Goal: Information Seeking & Learning: Check status

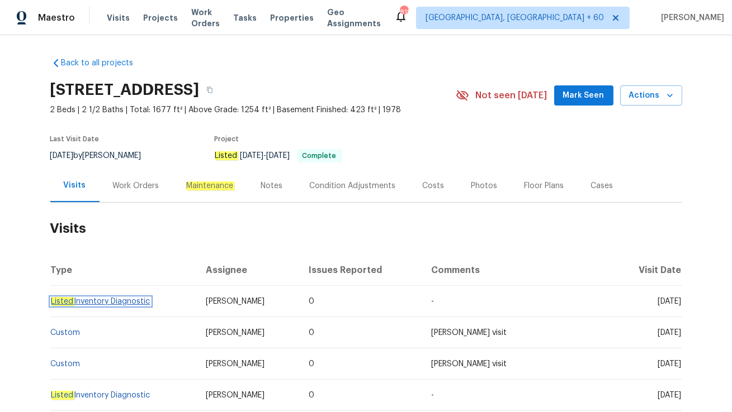
click at [130, 302] on link "Listed Inventory Diagnostic" at bounding box center [100, 302] width 99 height 8
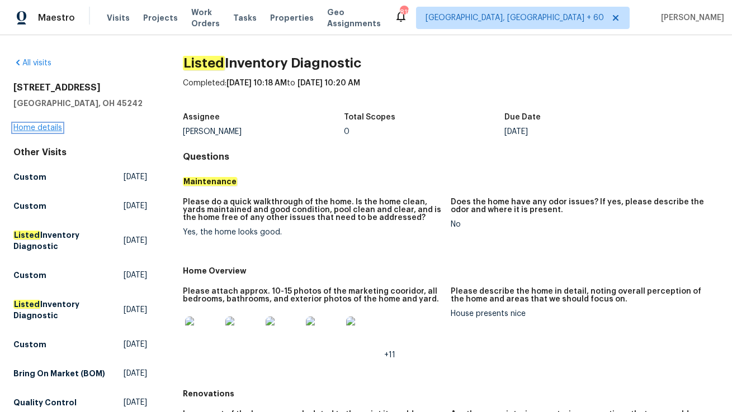
click at [36, 127] on link "Home details" at bounding box center [37, 128] width 49 height 8
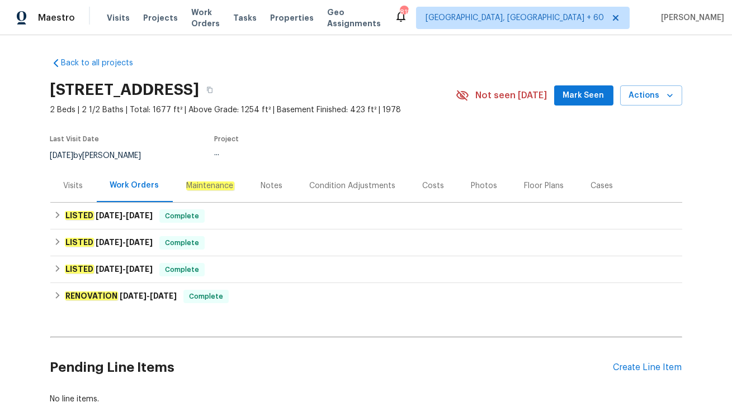
click at [89, 187] on div "Visits" at bounding box center [73, 185] width 46 height 33
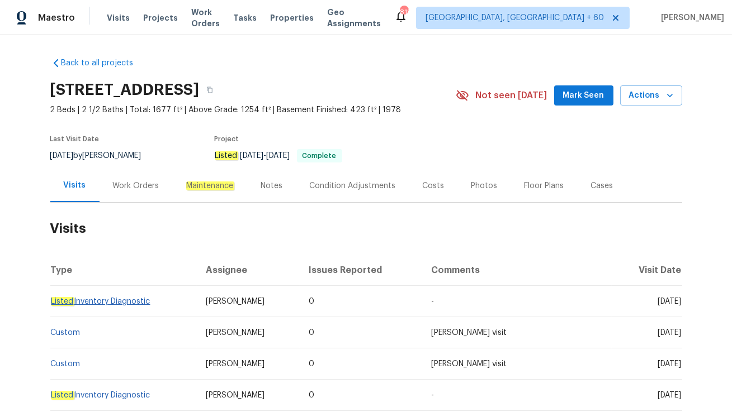
drag, startPoint x: 155, startPoint y: 301, endPoint x: 52, endPoint y: 298, distance: 102.9
click at [52, 298] on td "Listed Inventory Diagnostic" at bounding box center [123, 301] width 146 height 31
copy link "Listed Inventory Diagnostic"
click at [135, 181] on div "Work Orders" at bounding box center [136, 186] width 46 height 11
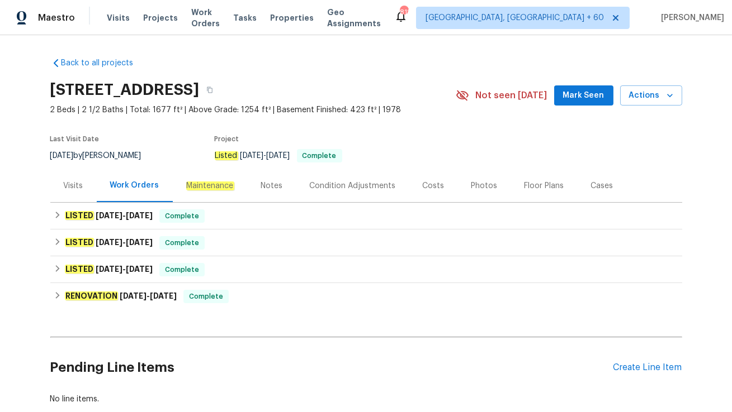
click at [74, 190] on div "Visits" at bounding box center [74, 186] width 20 height 11
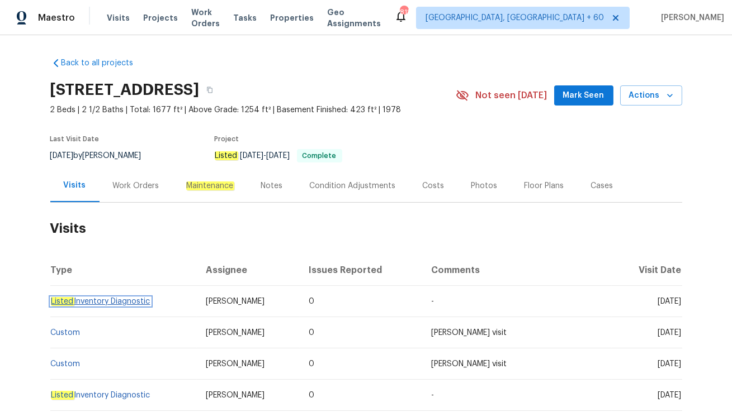
click at [103, 301] on link "Listed Inventory Diagnostic" at bounding box center [100, 302] width 99 height 8
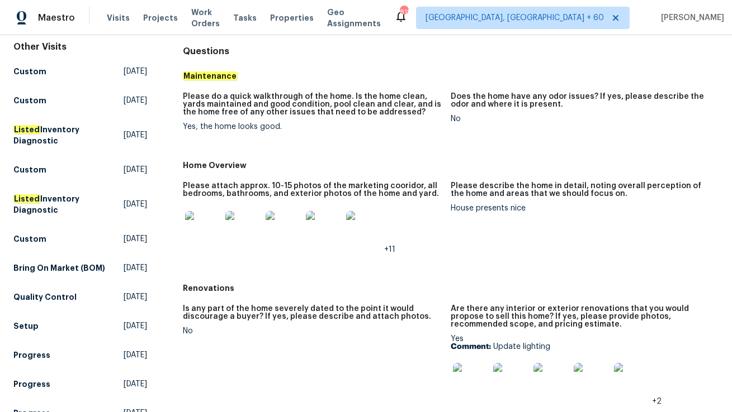
scroll to position [132, 0]
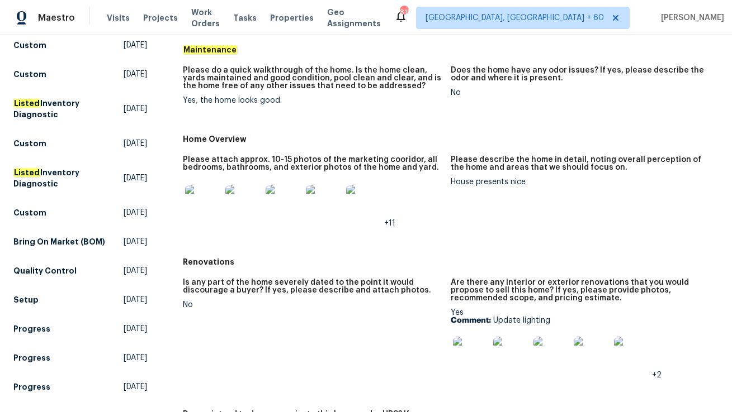
click at [467, 183] on div "House presents nice" at bounding box center [579, 182] width 259 height 8
copy div "House presents nice"
drag, startPoint x: 198, startPoint y: 98, endPoint x: 276, endPoint y: 96, distance: 77.1
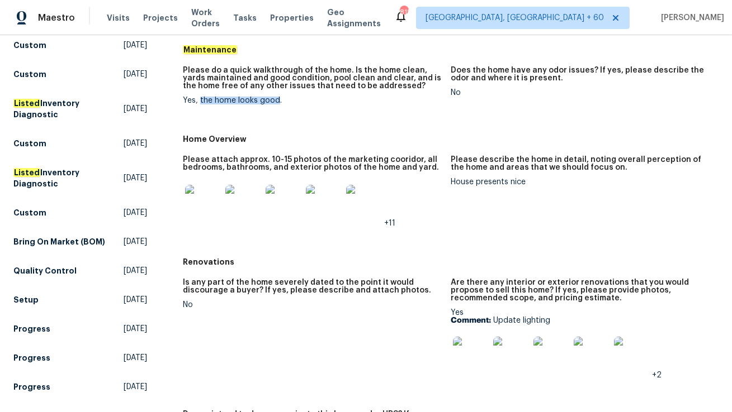
click at [276, 97] on div "Yes, the home looks good." at bounding box center [312, 101] width 259 height 8
copy div "the home looks good"
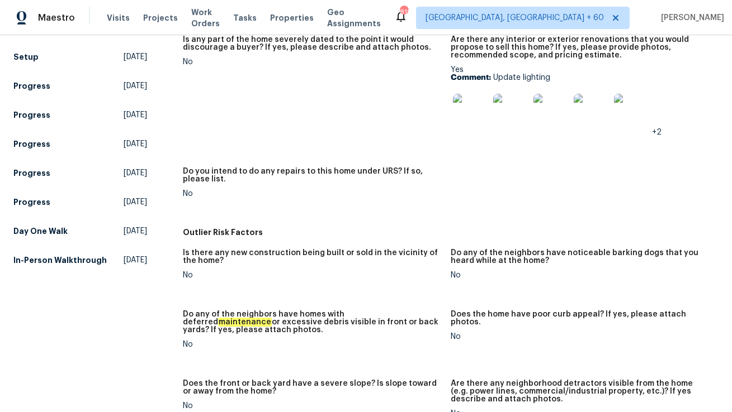
scroll to position [0, 0]
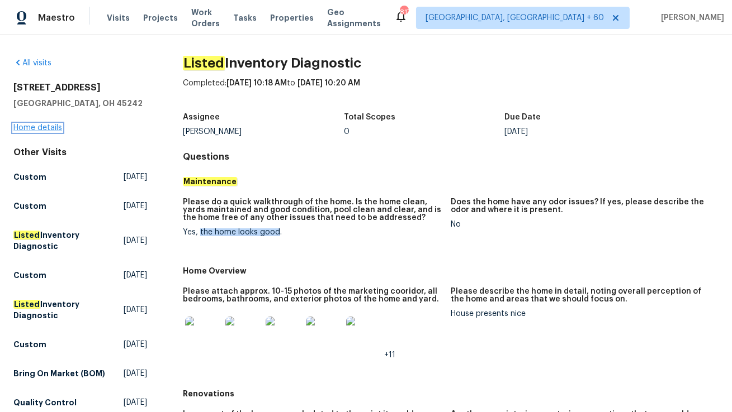
click at [45, 130] on link "Home details" at bounding box center [37, 128] width 49 height 8
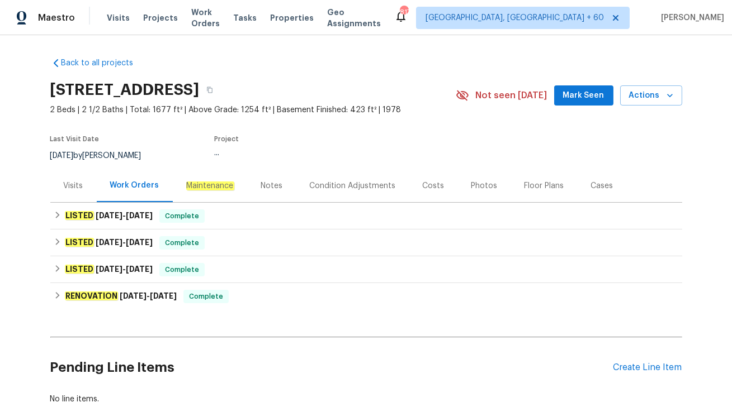
click at [67, 188] on div "Visits" at bounding box center [74, 186] width 20 height 11
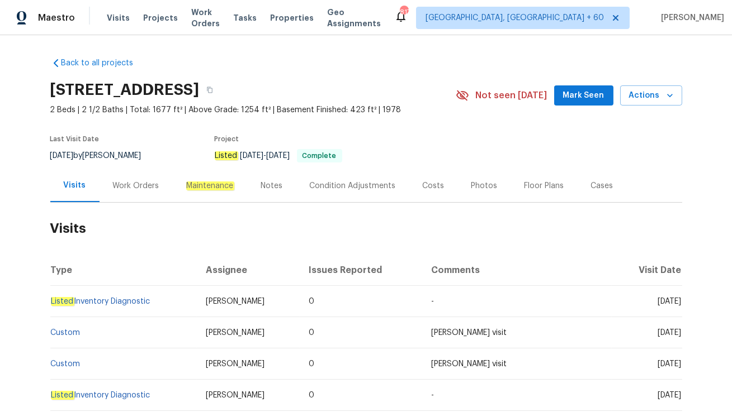
click at [113, 185] on div "Work Orders" at bounding box center [136, 186] width 46 height 11
